Goal: Find specific page/section: Find specific page/section

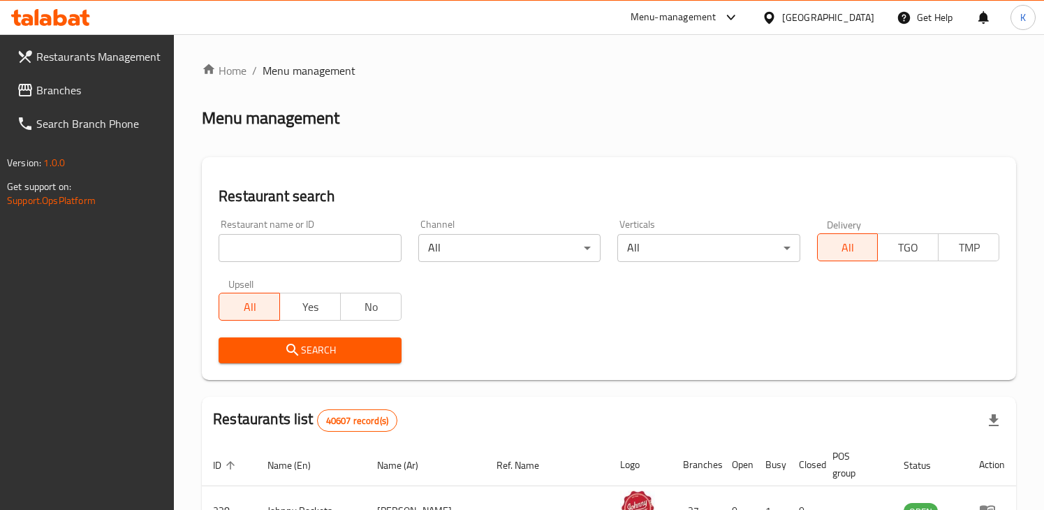
click at [327, 244] on input "search" at bounding box center [310, 248] width 182 height 28
type input "kfc"
click button "Search" at bounding box center [310, 350] width 182 height 26
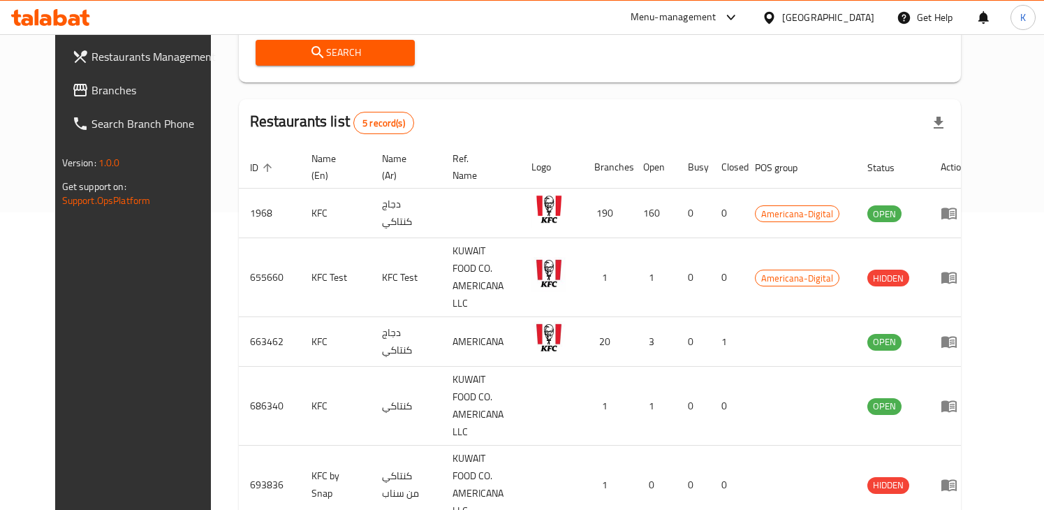
scroll to position [300, 0]
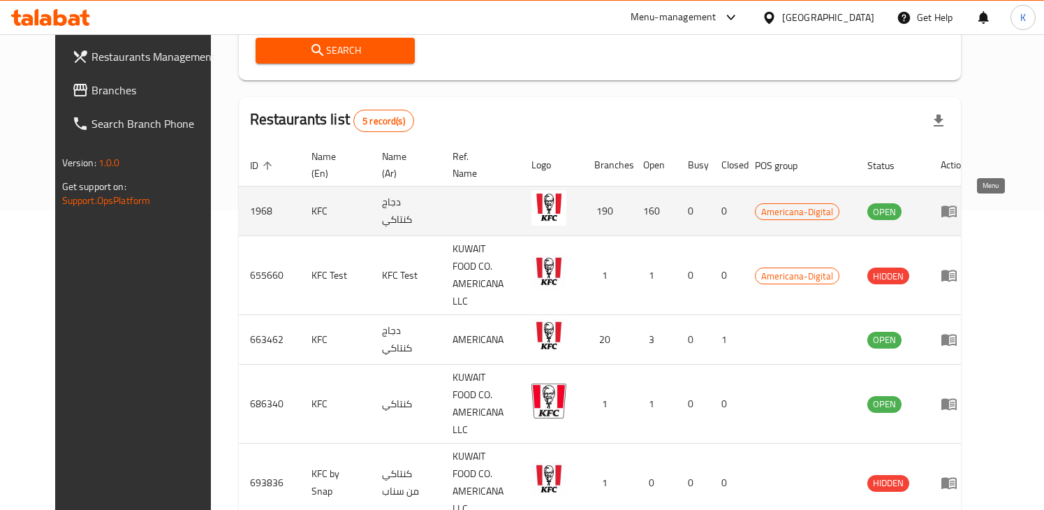
click at [957, 205] on icon "enhanced table" at bounding box center [948, 210] width 17 height 17
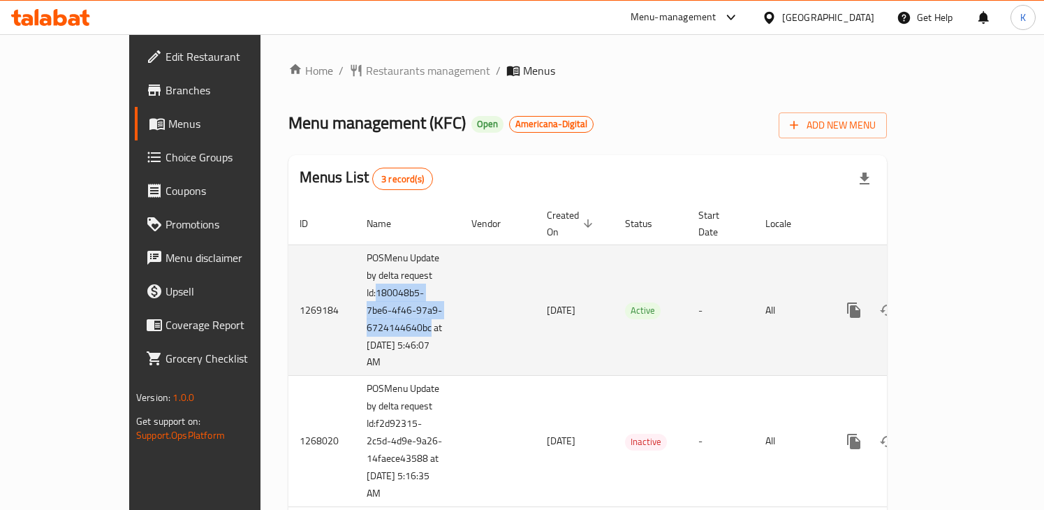
drag, startPoint x: 289, startPoint y: 278, endPoint x: 342, endPoint y: 311, distance: 62.4
click at [355, 312] on td "POSMenu Update by delta request Id:180048b5-7be6-4f46-97a9-6724144640bc at [DAT…" at bounding box center [407, 309] width 105 height 131
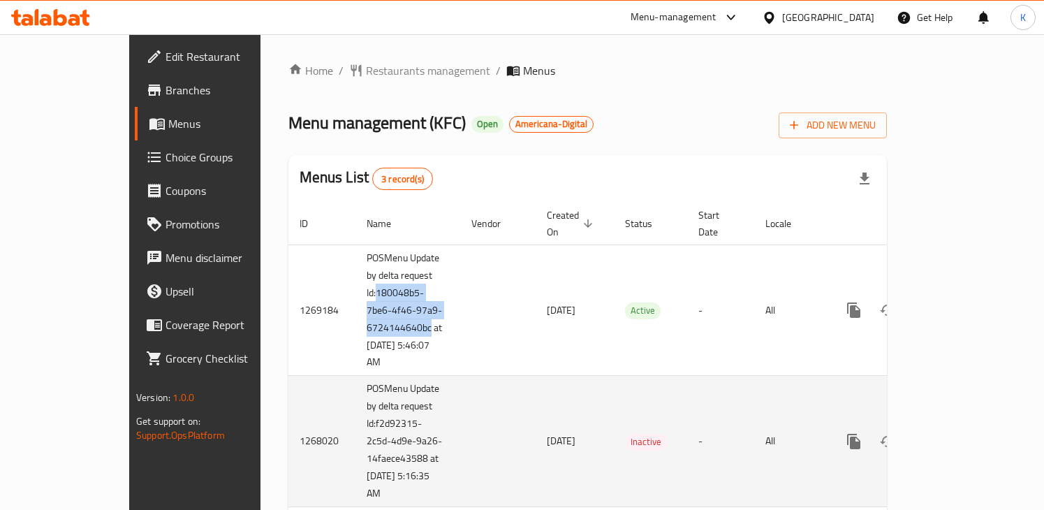
copy td "180048b5-7be6-4f46-97a9-6724144640bc"
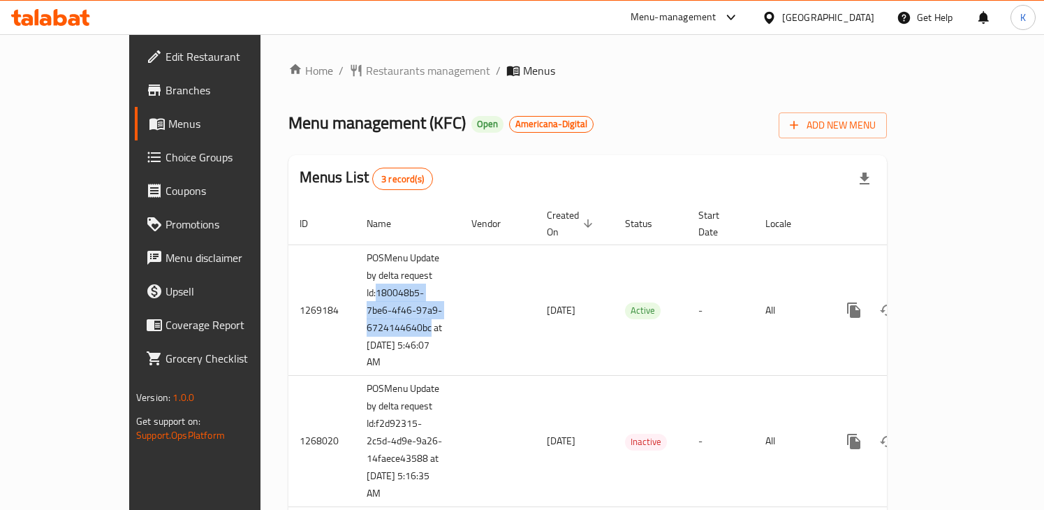
click at [46, 23] on icon at bounding box center [46, 20] width 12 height 12
